Goal: Navigation & Orientation: Locate item on page

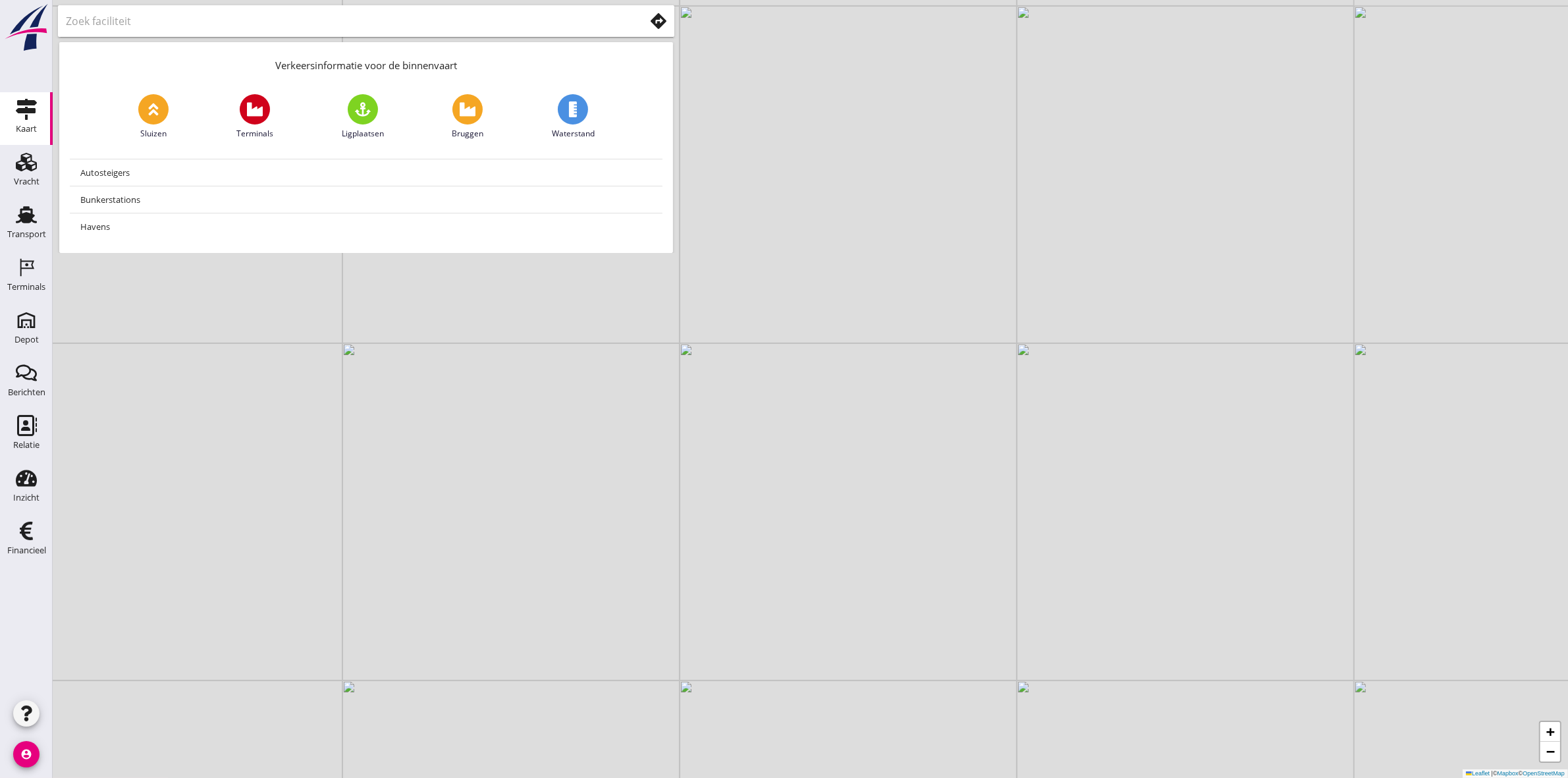
drag, startPoint x: 768, startPoint y: 534, endPoint x: 798, endPoint y: 522, distance: 32.3
click at [798, 522] on div "+ − Leaflet | © Mapbox © OpenStreetMap" at bounding box center [810, 389] width 1515 height 778
drag, startPoint x: 1009, startPoint y: 496, endPoint x: 807, endPoint y: 608, distance: 231.0
click at [830, 593] on div "+ − Leaflet | © Mapbox © OpenStreetMap" at bounding box center [810, 389] width 1515 height 778
drag, startPoint x: 1039, startPoint y: 570, endPoint x: 927, endPoint y: 621, distance: 123.1
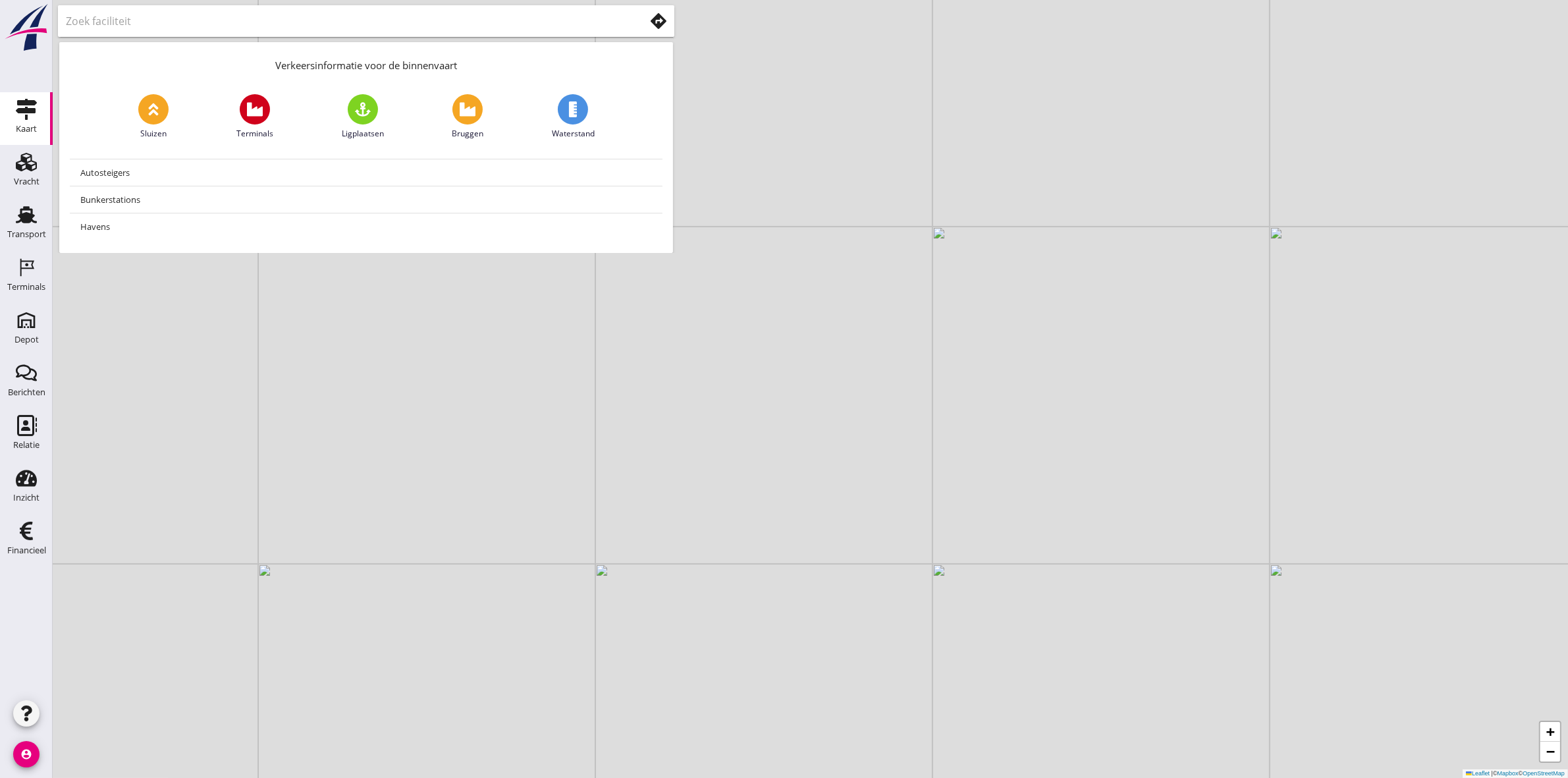
click at [927, 621] on div "+ − Leaflet | © Mapbox © OpenStreetMap" at bounding box center [810, 389] width 1515 height 778
drag, startPoint x: 625, startPoint y: 524, endPoint x: 677, endPoint y: 414, distance: 121.7
click at [677, 415] on div "+ − Leaflet | © Mapbox © OpenStreetMap" at bounding box center [810, 389] width 1515 height 778
drag, startPoint x: 660, startPoint y: 652, endPoint x: 745, endPoint y: 458, distance: 211.8
click at [739, 467] on div "+ − Leaflet | © Mapbox © OpenStreetMap" at bounding box center [810, 389] width 1515 height 778
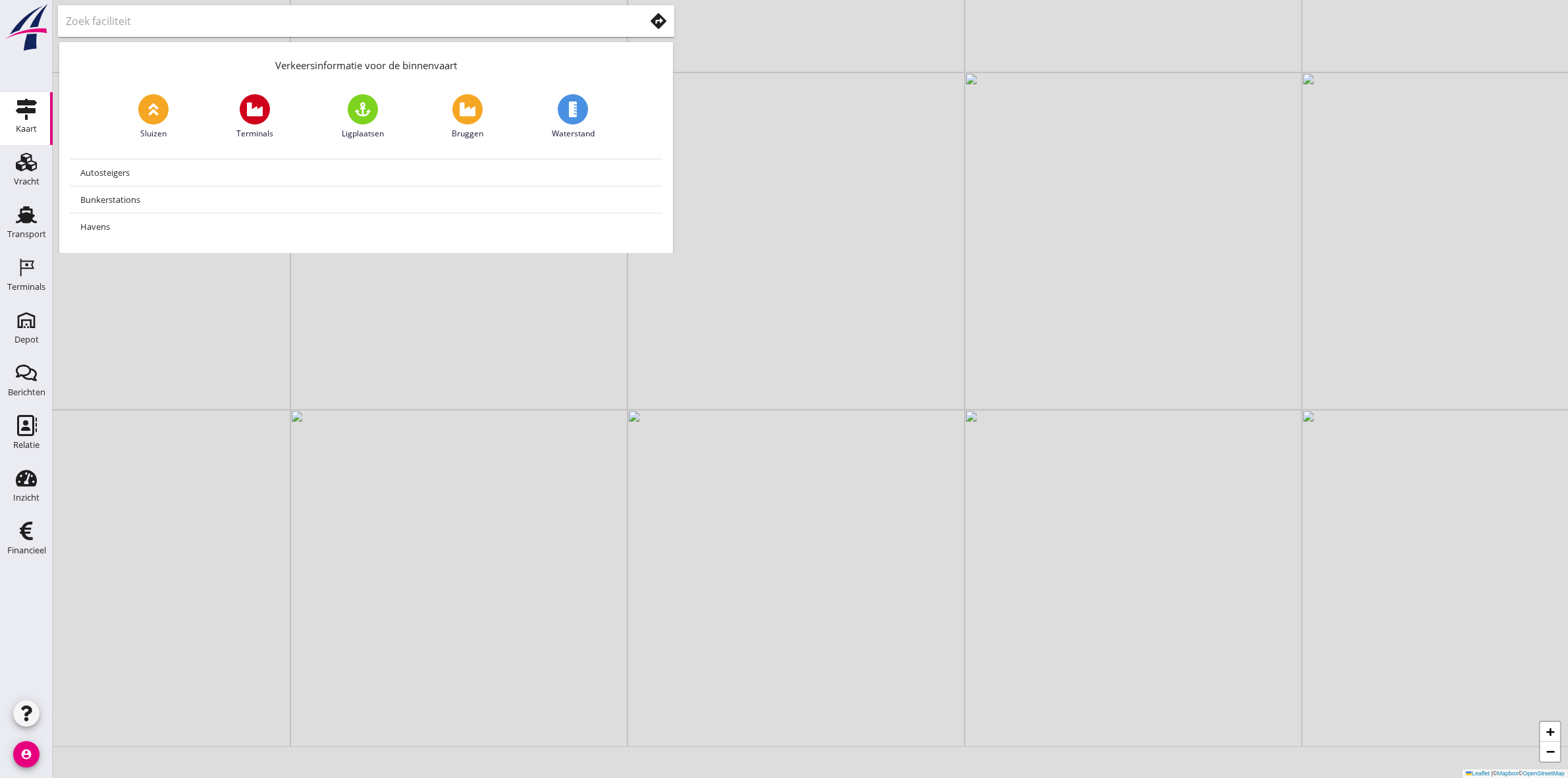
drag, startPoint x: 667, startPoint y: 608, endPoint x: 686, endPoint y: 589, distance: 26.9
click at [686, 589] on div "+ − Leaflet | © Mapbox © OpenStreetMap" at bounding box center [810, 389] width 1515 height 778
drag, startPoint x: 520, startPoint y: 565, endPoint x: 639, endPoint y: 473, distance: 150.4
click at [637, 474] on div "+ − Leaflet | © Mapbox © OpenStreetMap" at bounding box center [810, 389] width 1515 height 778
drag, startPoint x: 502, startPoint y: 700, endPoint x: 512, endPoint y: 661, distance: 40.3
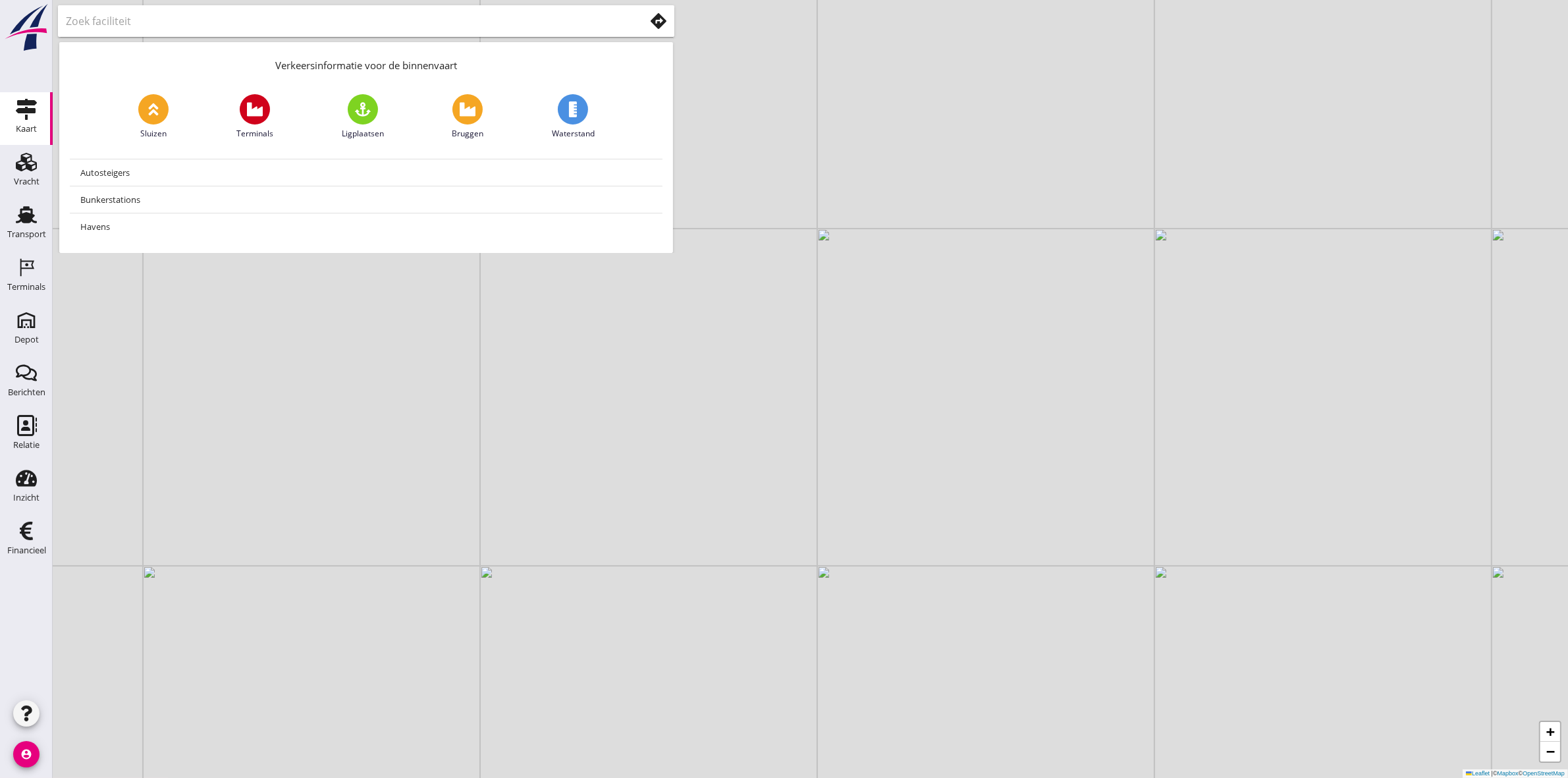
click at [510, 663] on div "+ − Leaflet | © Mapbox © OpenStreetMap" at bounding box center [810, 389] width 1515 height 778
drag, startPoint x: 653, startPoint y: 621, endPoint x: 721, endPoint y: 517, distance: 124.3
click at [719, 519] on div "+ − Leaflet | © Mapbox © OpenStreetMap" at bounding box center [810, 389] width 1515 height 778
drag, startPoint x: 837, startPoint y: 713, endPoint x: 962, endPoint y: 558, distance: 199.1
click at [952, 571] on div "+ − Leaflet | © Mapbox © OpenStreetMap" at bounding box center [810, 389] width 1515 height 778
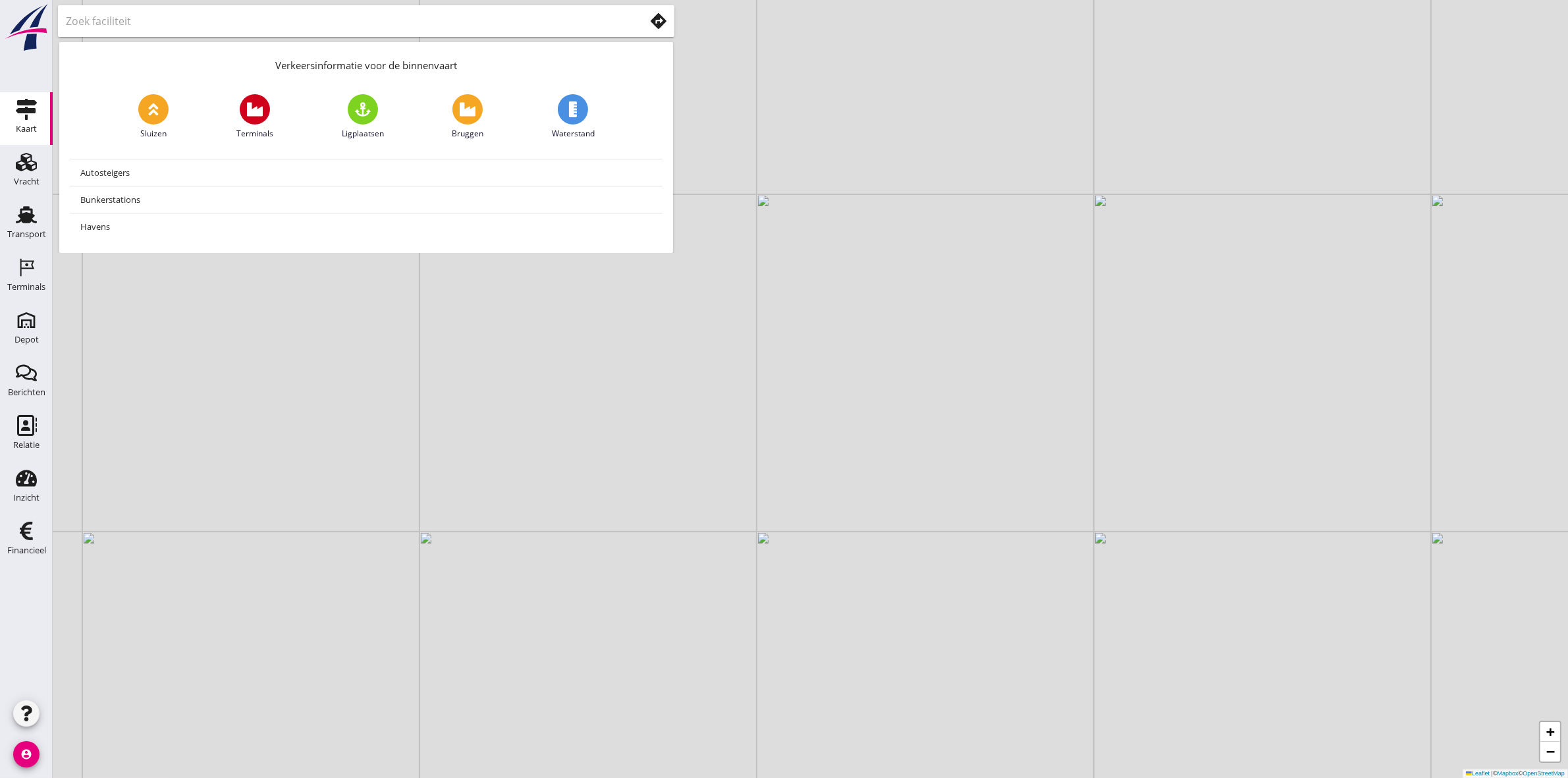
drag, startPoint x: 992, startPoint y: 754, endPoint x: 992, endPoint y: 656, distance: 98.0
click at [992, 656] on div "+ − Leaflet | © Mapbox © OpenStreetMap" at bounding box center [810, 389] width 1515 height 778
drag, startPoint x: 675, startPoint y: 495, endPoint x: 725, endPoint y: 548, distance: 72.9
click at [725, 548] on div "+ − Leaflet | © Mapbox © OpenStreetMap" at bounding box center [810, 389] width 1515 height 778
